Goal: Find specific page/section: Find specific page/section

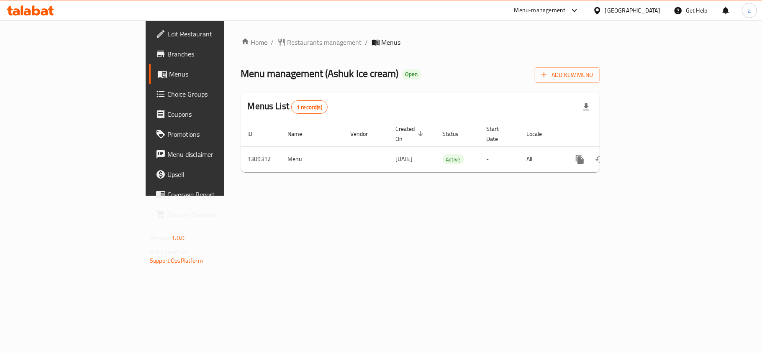
click at [287, 43] on span "Restaurants management" at bounding box center [324, 42] width 74 height 10
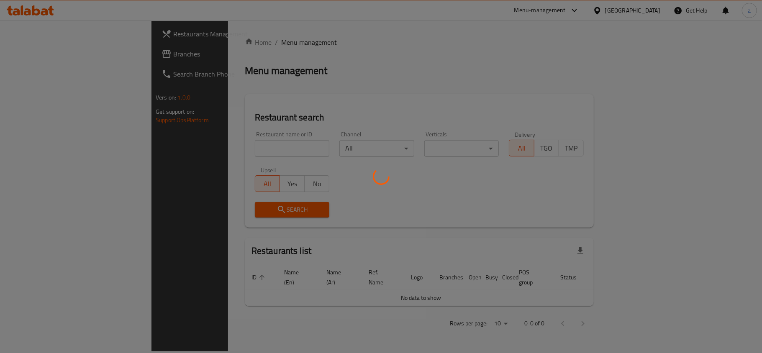
click at [51, 46] on div at bounding box center [381, 176] width 762 height 353
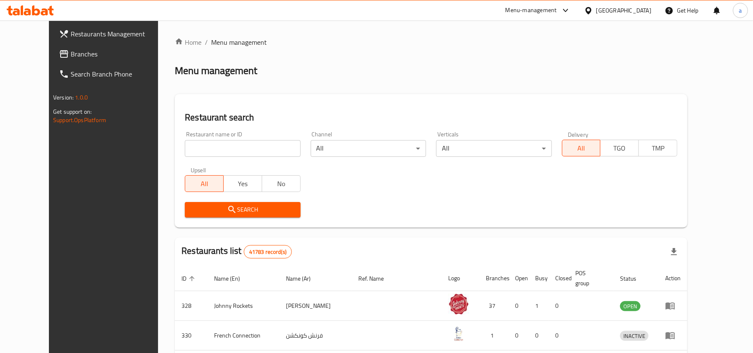
click at [71, 52] on span "Branches" at bounding box center [119, 54] width 97 height 10
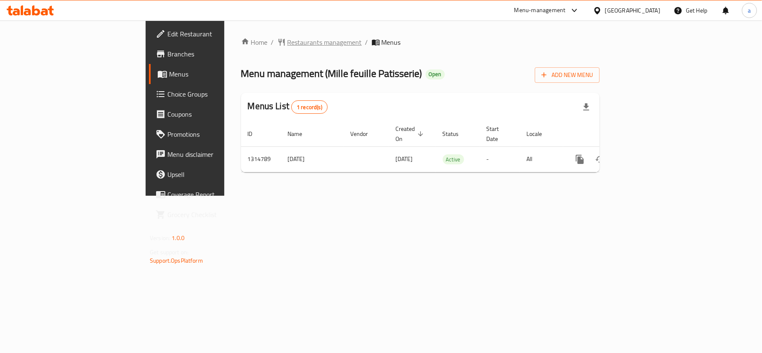
click at [287, 37] on span "Restaurants management" at bounding box center [324, 42] width 74 height 10
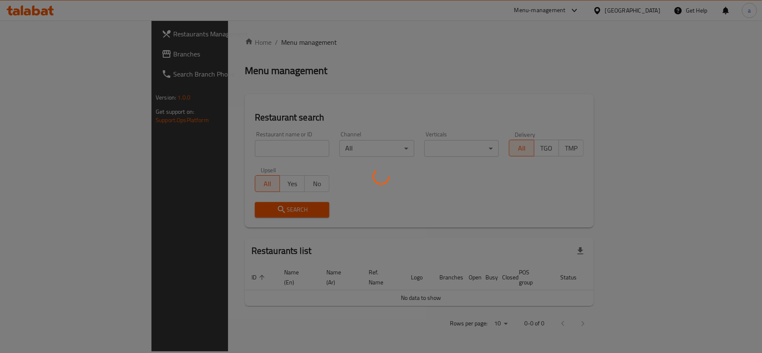
click at [189, 145] on div at bounding box center [381, 176] width 762 height 353
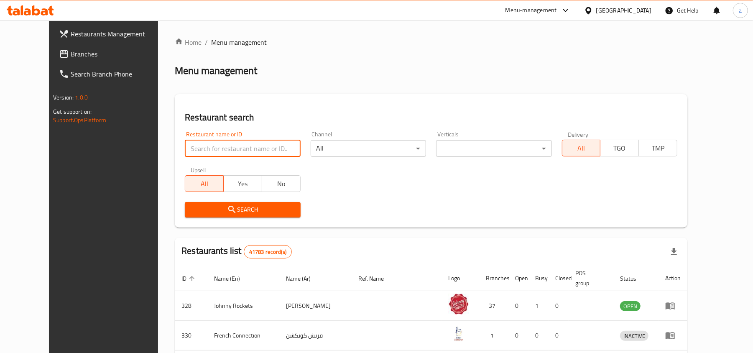
click at [189, 145] on input "search" at bounding box center [242, 148] width 115 height 17
paste input "706888"
type input "706888"
click button "Search" at bounding box center [242, 209] width 115 height 15
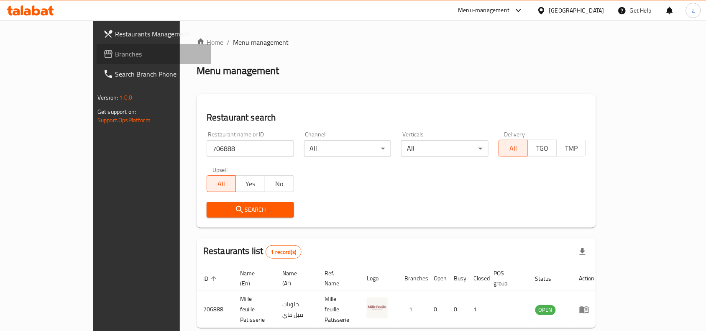
click at [115, 52] on span "Branches" at bounding box center [159, 54] width 89 height 10
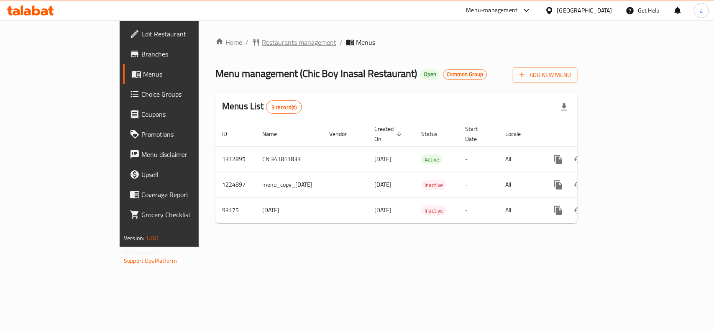
click at [262, 44] on span "Restaurants management" at bounding box center [299, 42] width 74 height 10
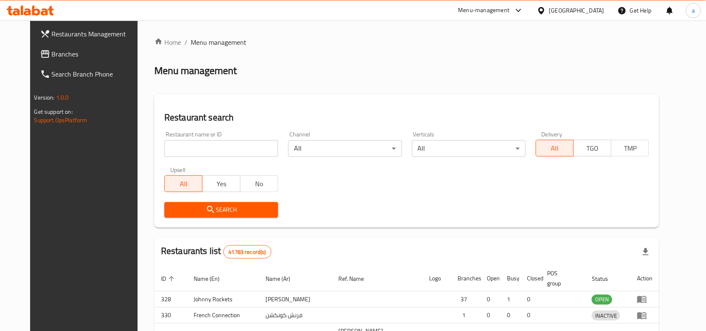
click at [190, 139] on div at bounding box center [353, 165] width 706 height 331
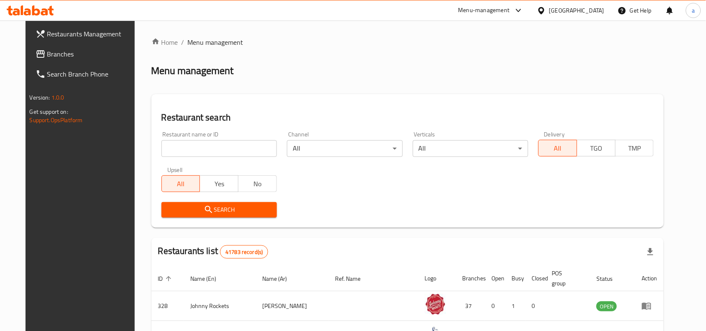
click at [189, 137] on div "Restaurant name or ID Restaurant name or ID" at bounding box center [218, 144] width 115 height 26
click at [192, 147] on input "search" at bounding box center [218, 148] width 115 height 17
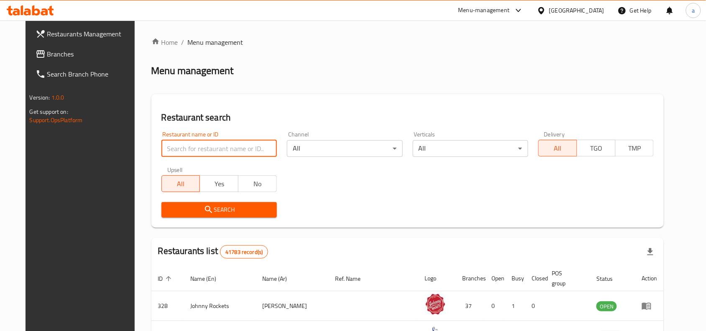
paste input "601800"
type input "601800"
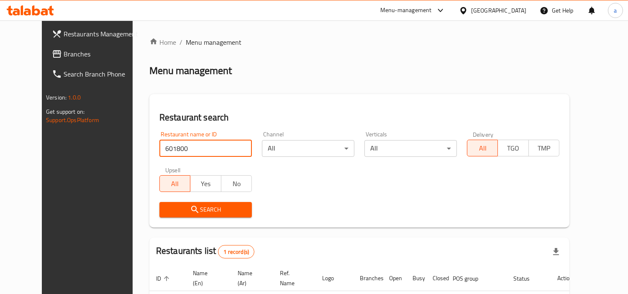
click at [460, 87] on div "Home / Menu management Menu management Restaurant search Restaurant name or ID …" at bounding box center [359, 196] width 420 height 319
